Goal: Task Accomplishment & Management: Manage account settings

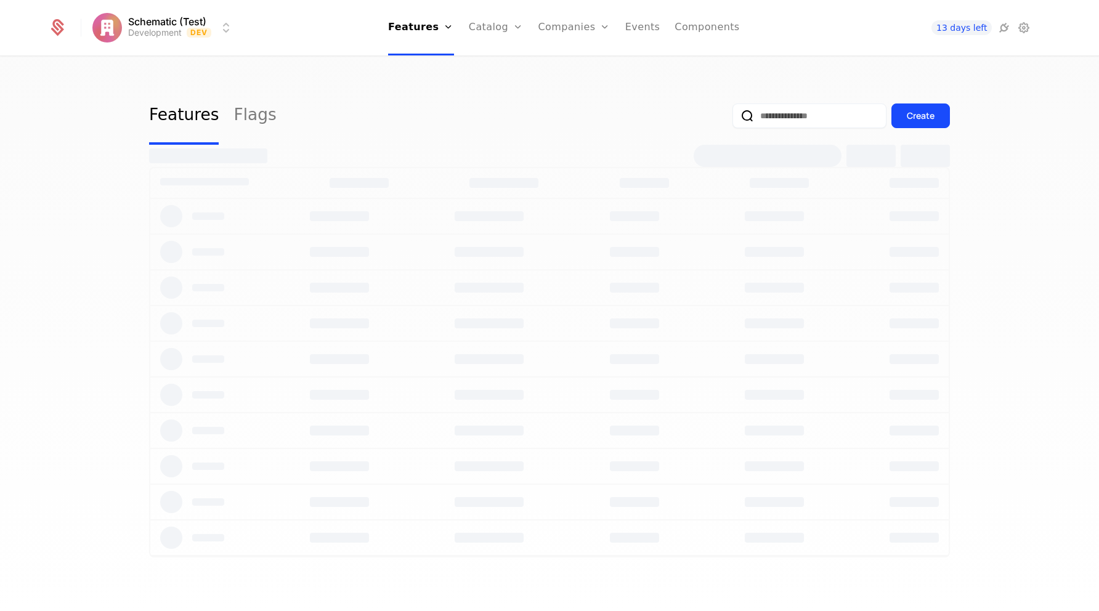
select select "***"
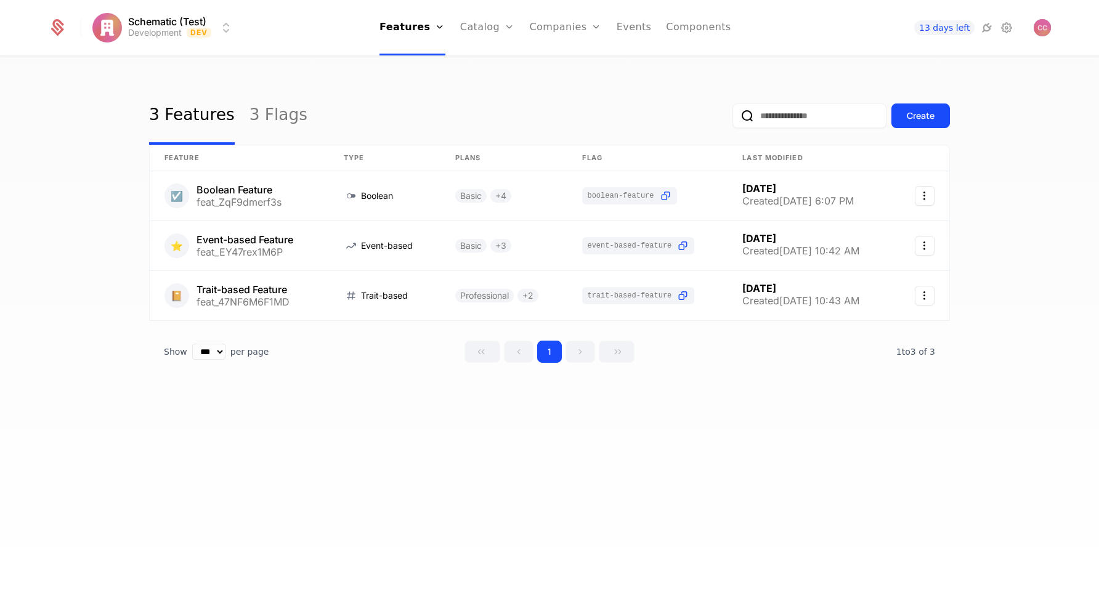
click at [494, 65] on link "Plans" at bounding box center [506, 60] width 63 height 10
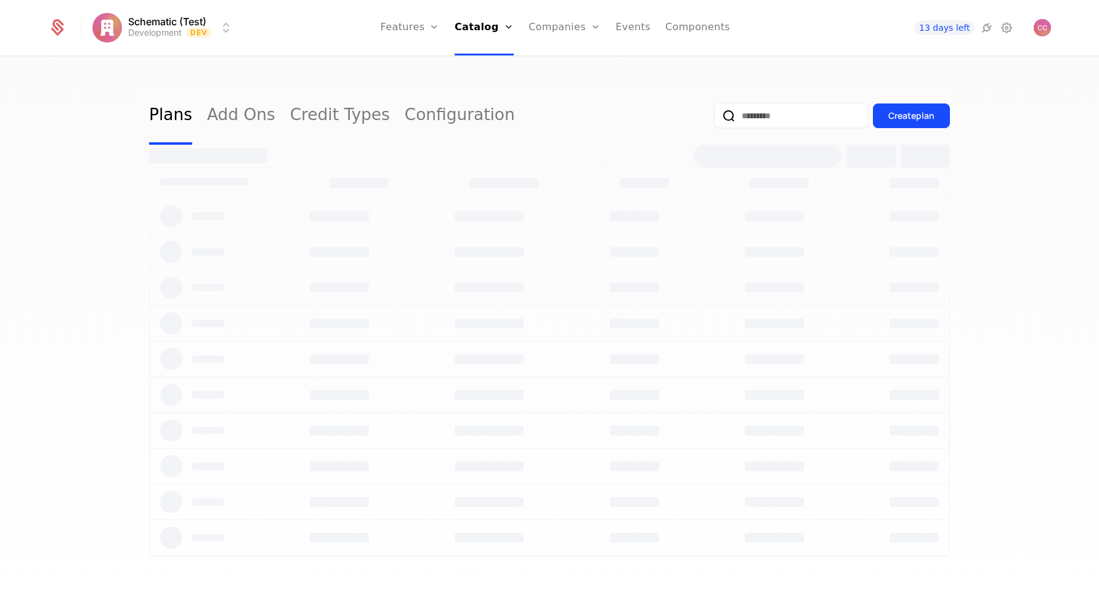
select select "***"
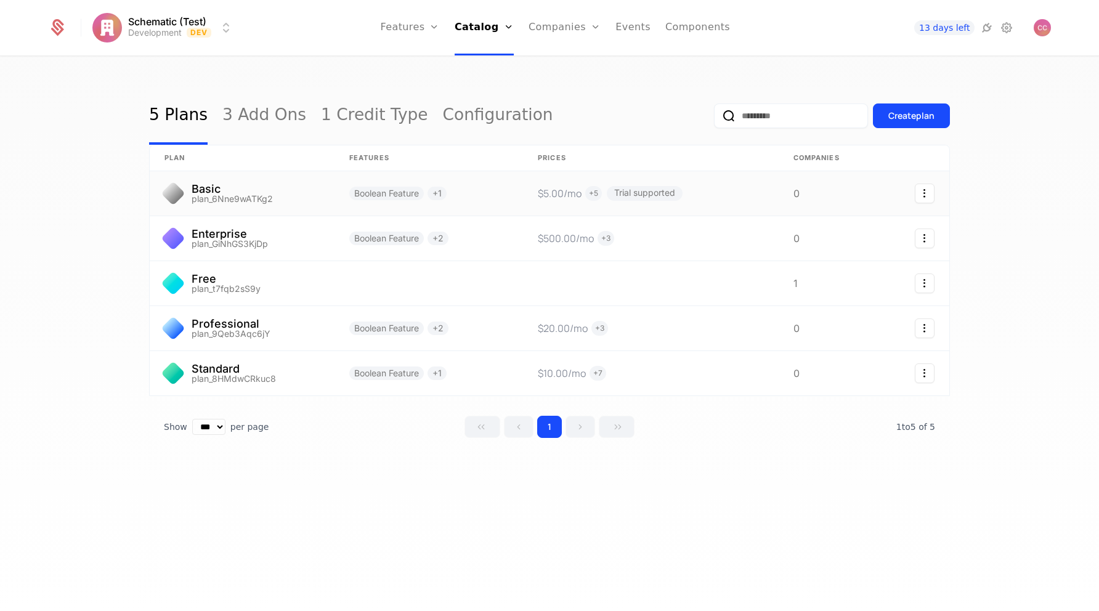
click at [472, 191] on link at bounding box center [428, 193] width 188 height 44
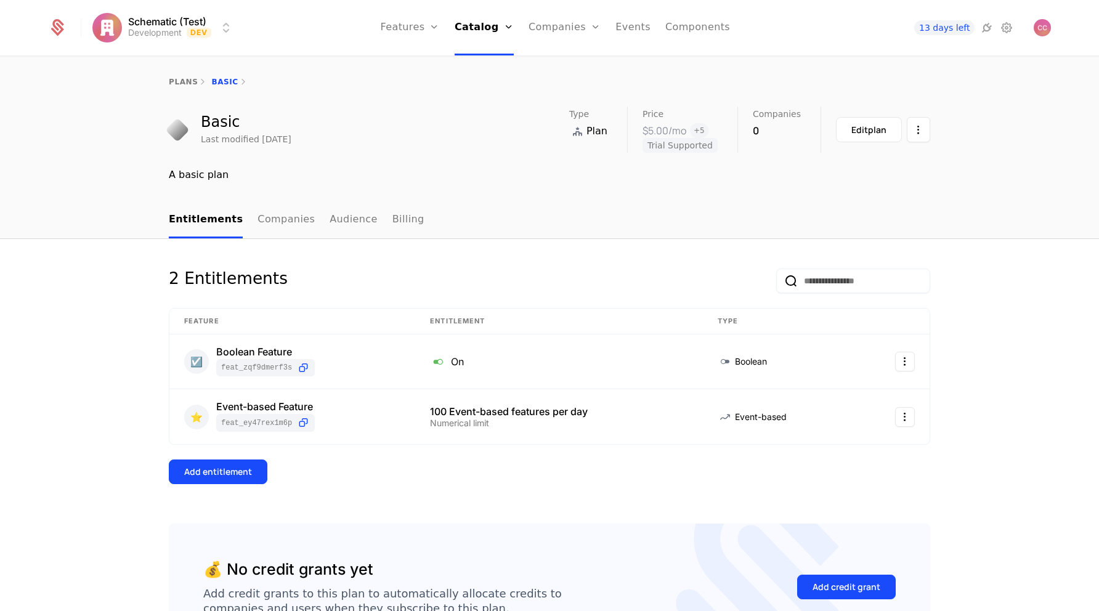
click at [228, 479] on button "Add entitlement" at bounding box center [218, 471] width 99 height 25
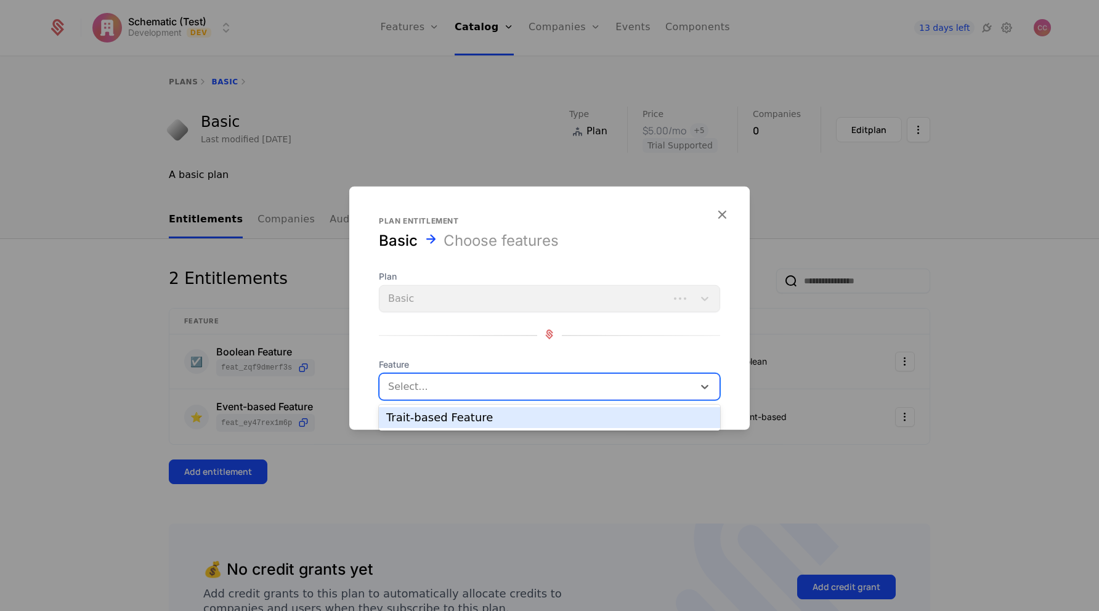
click at [466, 381] on div at bounding box center [536, 386] width 299 height 17
click at [512, 355] on div "Plan Basic Feature Trait-based Feature, 1 of 1. 1 result available. Use Up and …" at bounding box center [549, 335] width 341 height 130
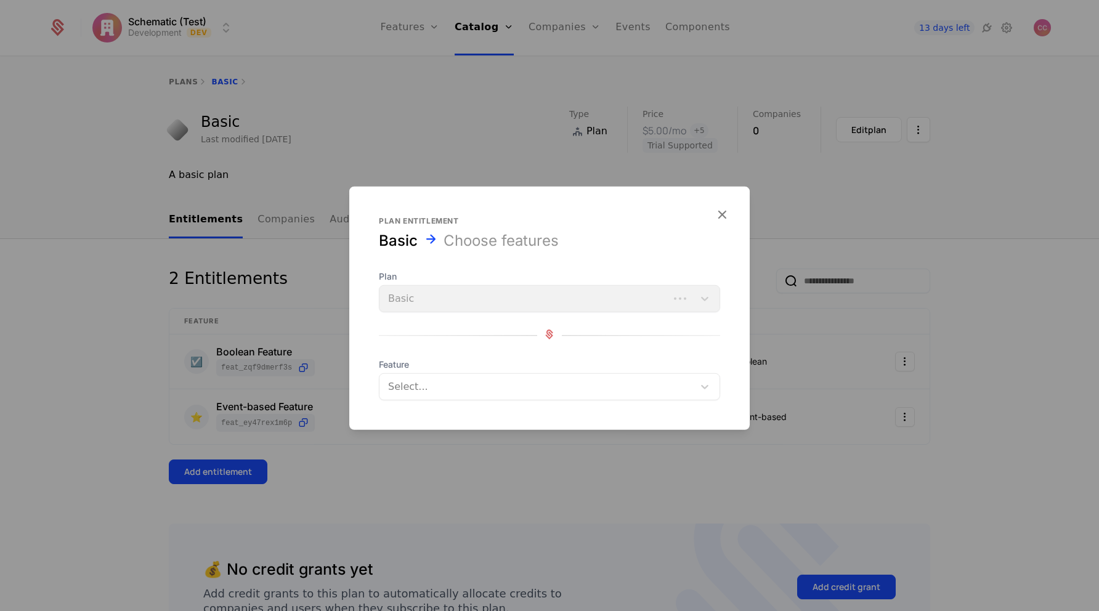
click at [730, 208] on form "Plan entitlement Basic Choose features Plan Basic Feature Select..." at bounding box center [549, 308] width 400 height 243
click at [722, 209] on icon "button" at bounding box center [722, 214] width 16 height 16
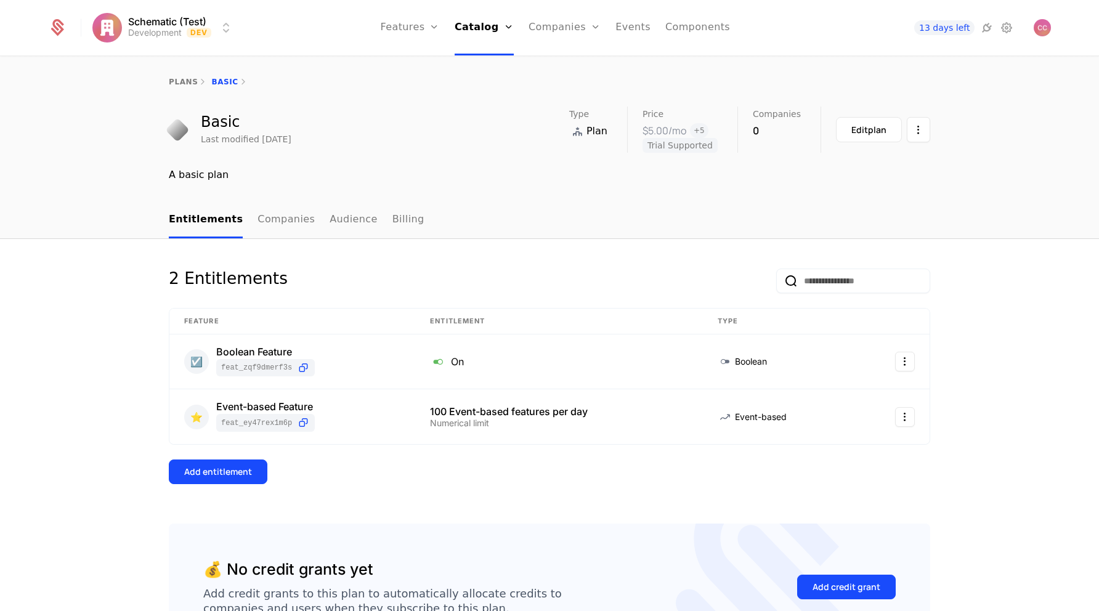
click at [222, 477] on div "Add entitlement" at bounding box center [218, 472] width 68 height 12
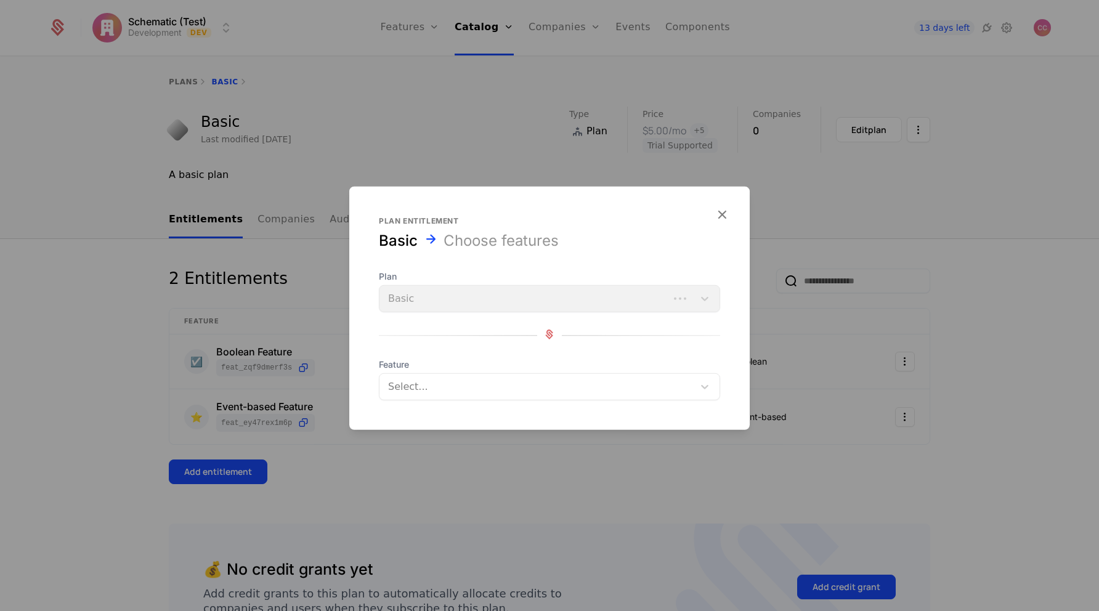
click at [487, 381] on div at bounding box center [536, 386] width 299 height 17
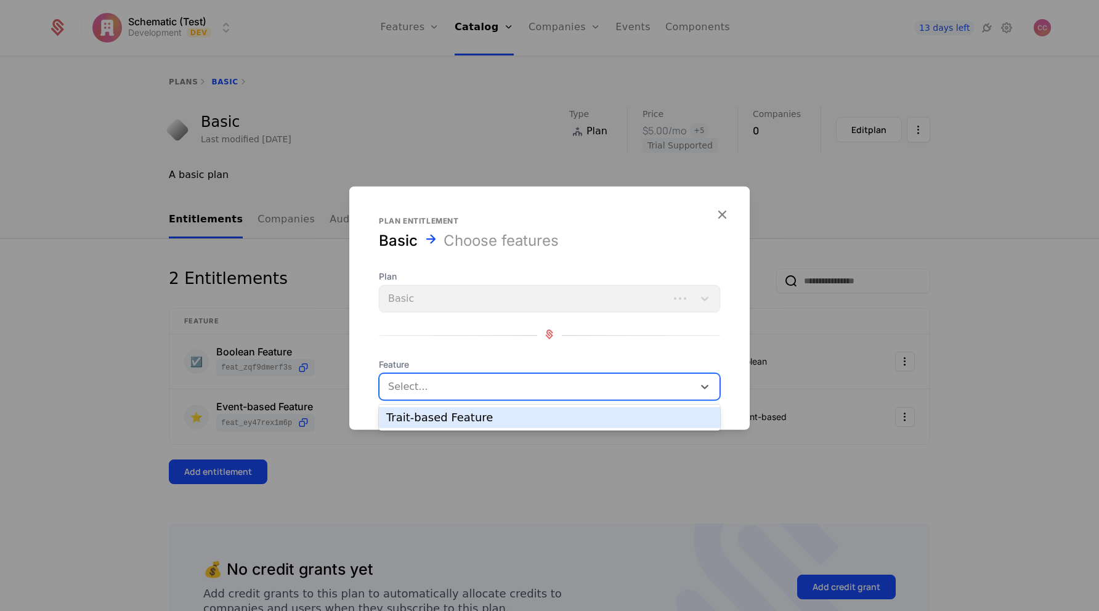
click at [457, 419] on div "Trait-based Feature" at bounding box center [549, 417] width 326 height 11
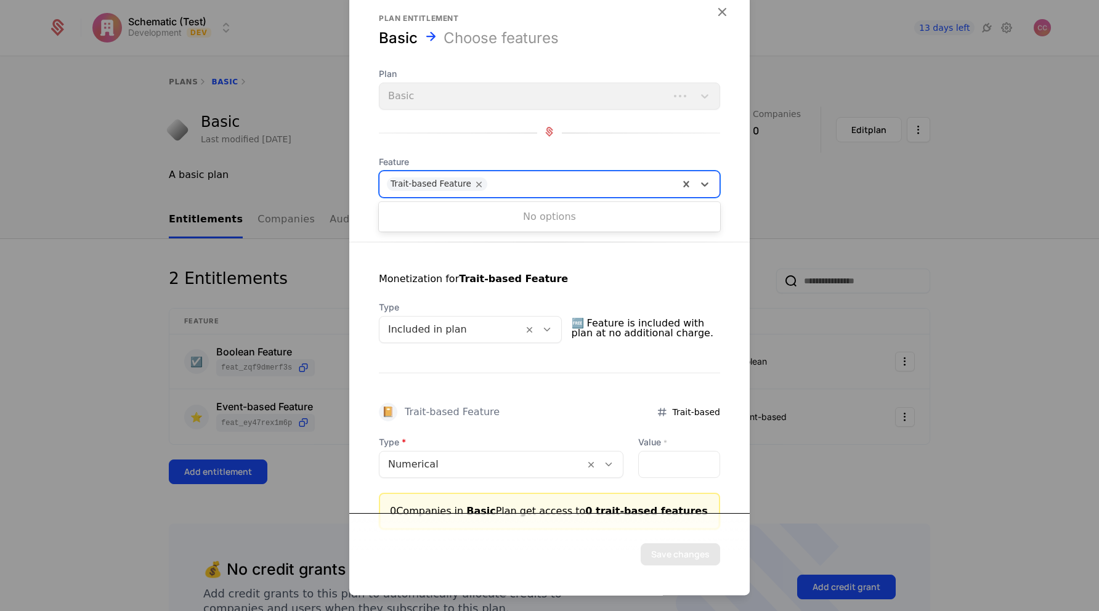
click at [528, 184] on div at bounding box center [581, 184] width 180 height 17
click at [723, 13] on icon "button" at bounding box center [722, 12] width 16 height 16
